Goal: Entertainment & Leisure: Consume media (video, audio)

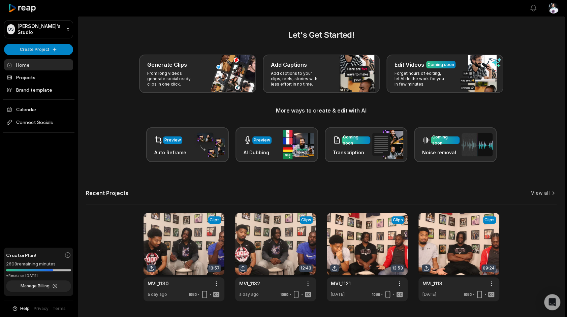
click at [367, 8] on div at bounding box center [304, 8] width 436 height 16
click at [298, 246] on link at bounding box center [275, 257] width 81 height 88
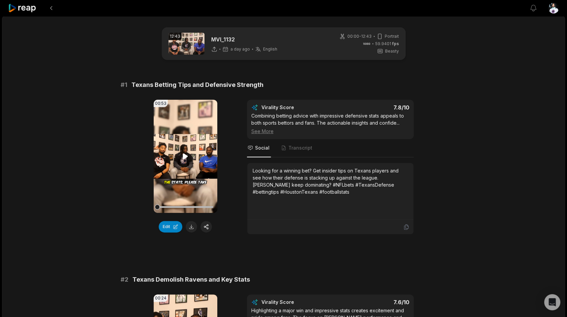
click at [205, 151] on video "Your browser does not support mp4 format." at bounding box center [186, 156] width 64 height 113
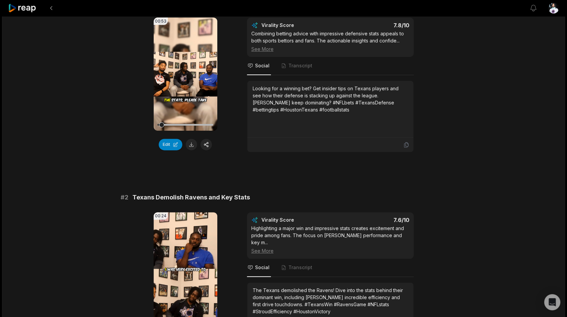
scroll to position [101, 0]
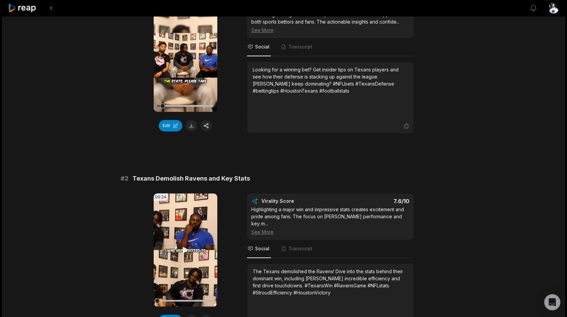
click at [190, 235] on video "Your browser does not support mp4 format." at bounding box center [186, 250] width 64 height 113
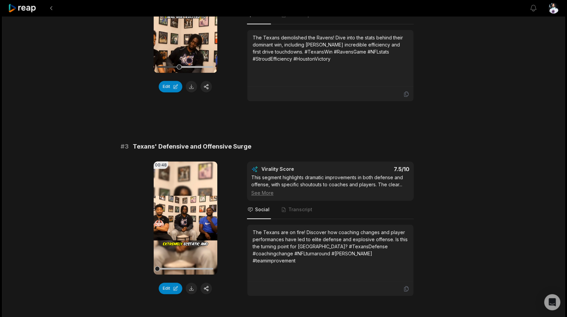
scroll to position [337, 0]
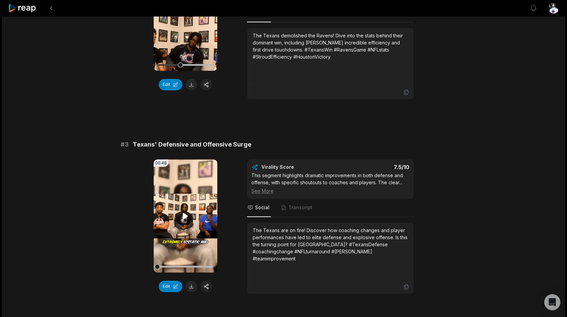
click at [170, 198] on video "Your browser does not support mp4 format." at bounding box center [186, 215] width 64 height 113
